Goal: Task Accomplishment & Management: Use online tool/utility

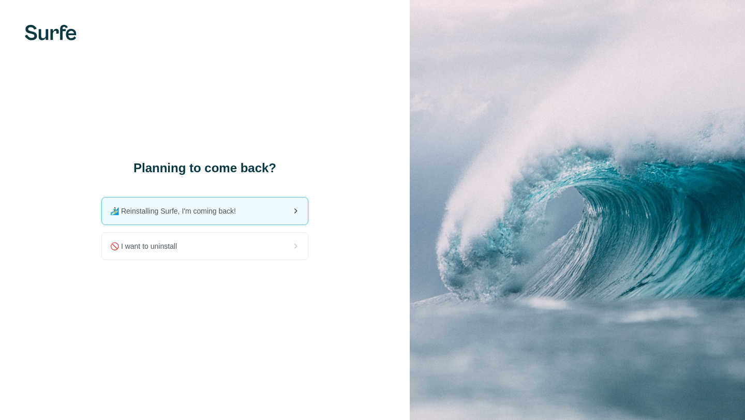
click at [219, 207] on span "🏄🏻‍♂️ Reinstalling Surfe, I'm coming back!" at bounding box center [177, 211] width 134 height 10
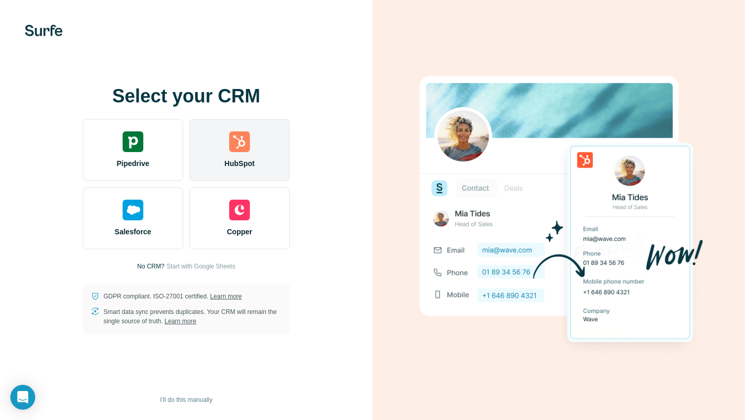
click at [230, 150] on img at bounding box center [239, 141] width 21 height 21
